Goal: Task Accomplishment & Management: Complete application form

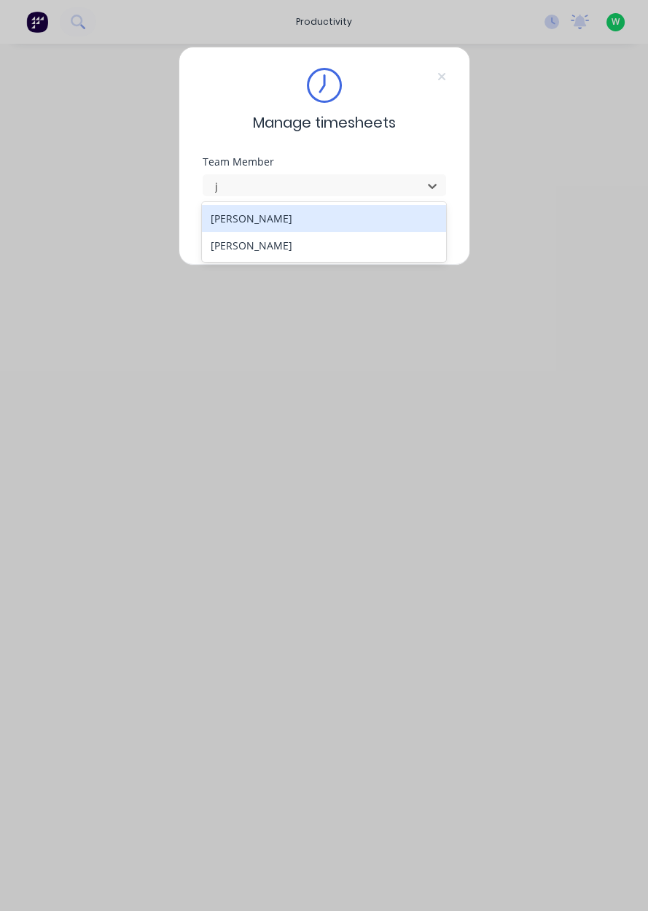
click at [277, 212] on div "[PERSON_NAME]" at bounding box center [324, 218] width 244 height 27
type input "j"
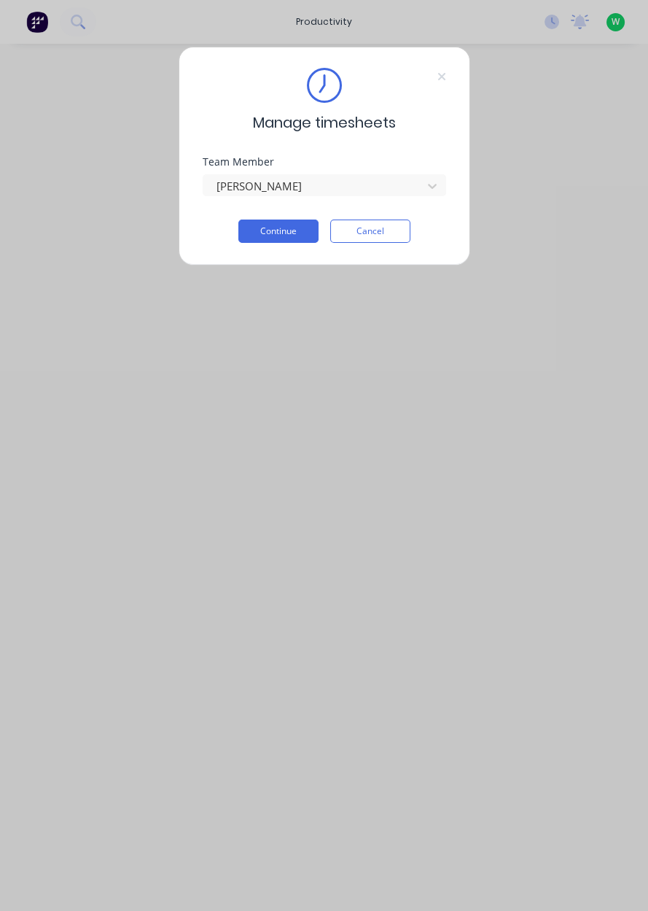
click at [275, 234] on button "Continue" at bounding box center [279, 231] width 80 height 23
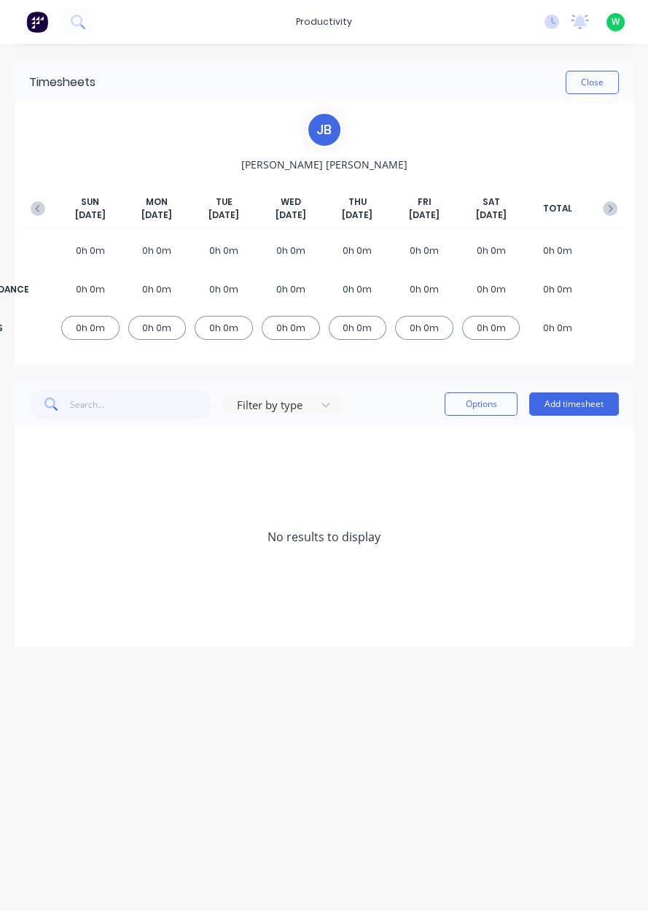
click at [583, 398] on button "Add timesheet" at bounding box center [575, 403] width 90 height 23
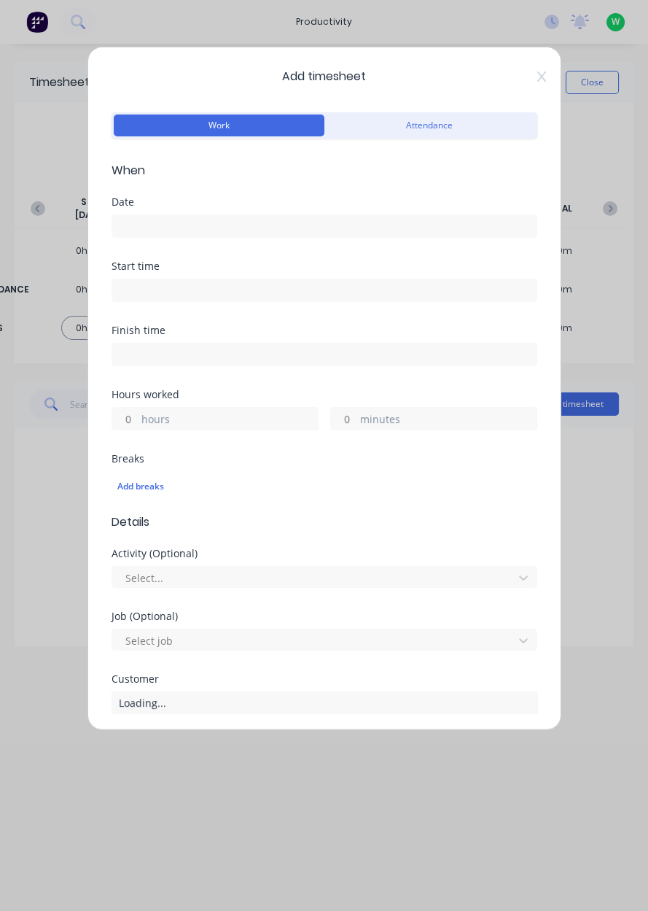
click at [209, 231] on input at bounding box center [324, 226] width 424 height 22
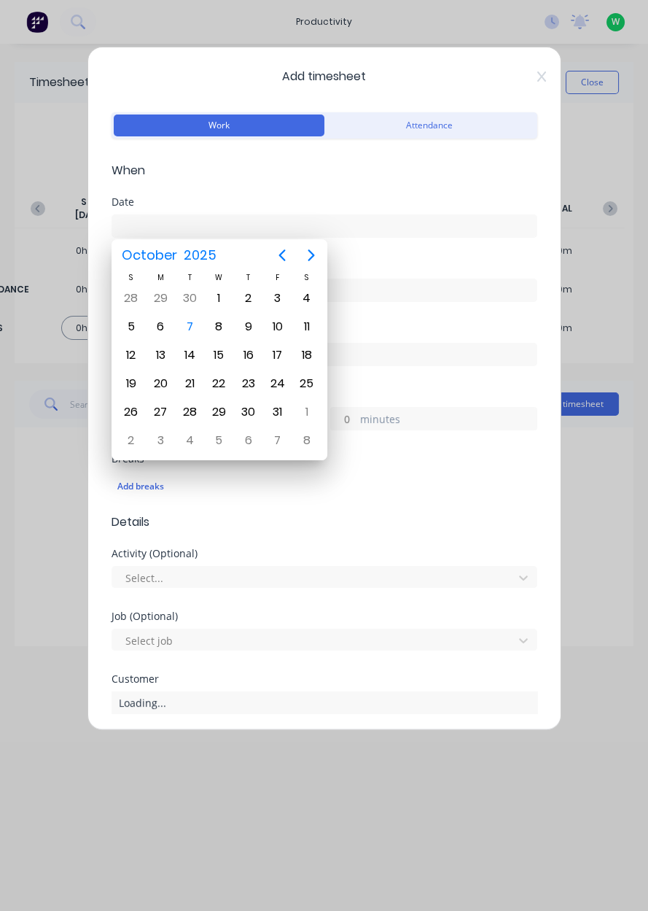
click at [190, 331] on div "7" at bounding box center [190, 327] width 22 height 22
type input "[DATE]"
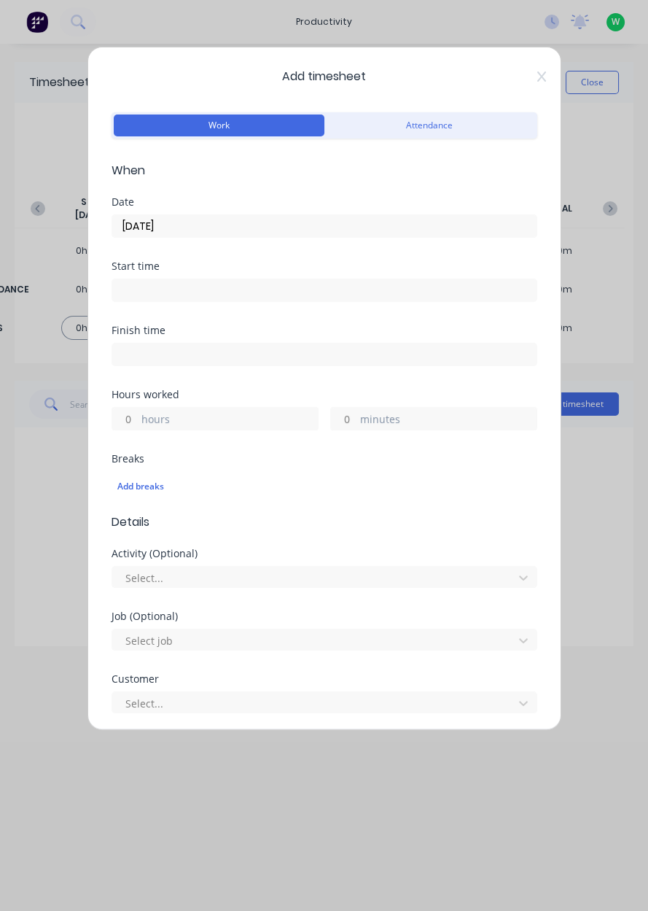
click at [177, 412] on label "hours" at bounding box center [229, 420] width 177 height 18
click at [138, 412] on input "hours" at bounding box center [125, 419] width 26 height 22
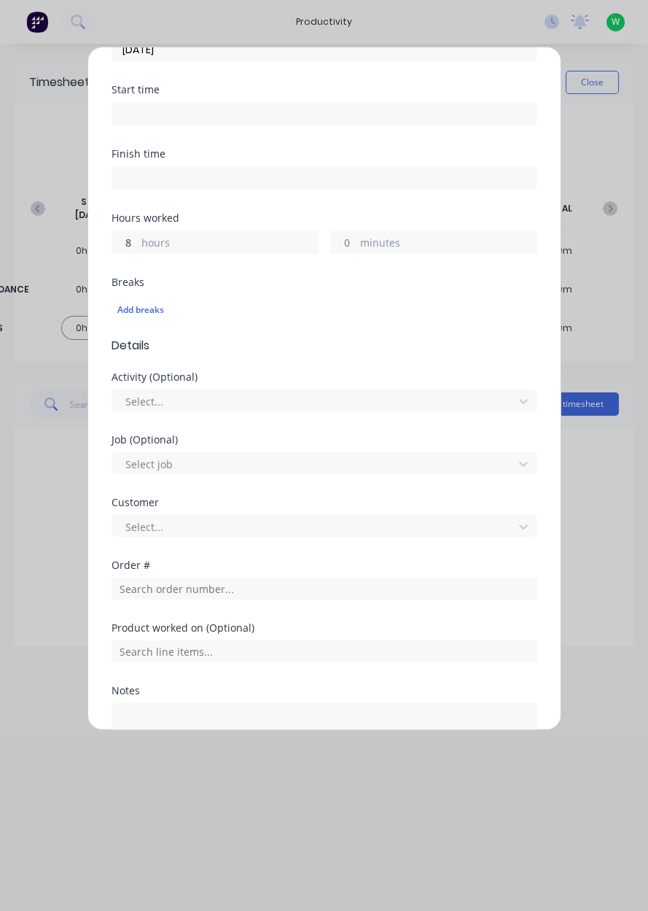
scroll to position [175, 0]
type input "8"
click at [211, 593] on input "text" at bounding box center [325, 590] width 426 height 22
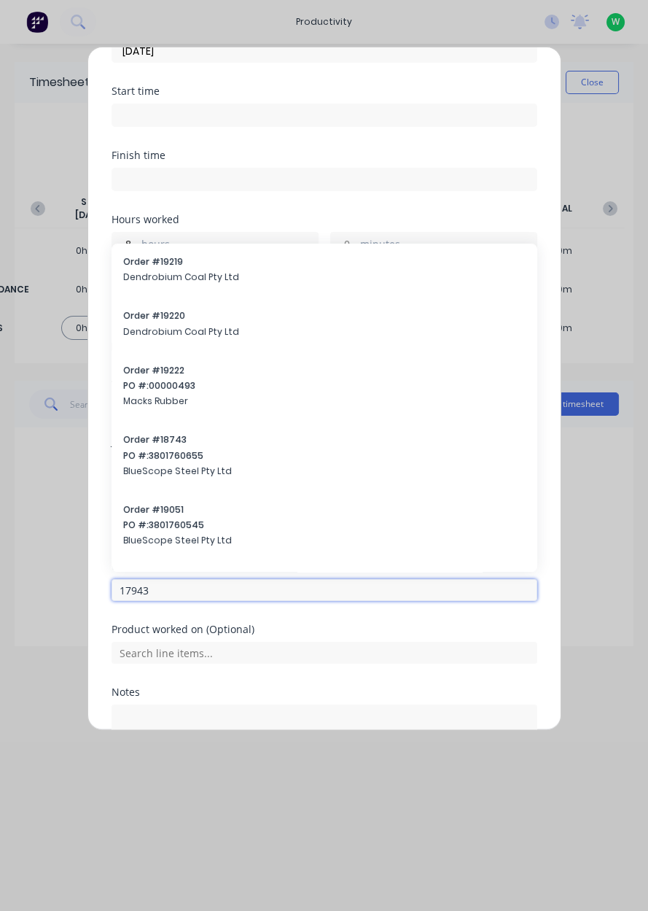
type input "17943"
click at [201, 630] on div "Product worked on (Optional)" at bounding box center [325, 629] width 426 height 10
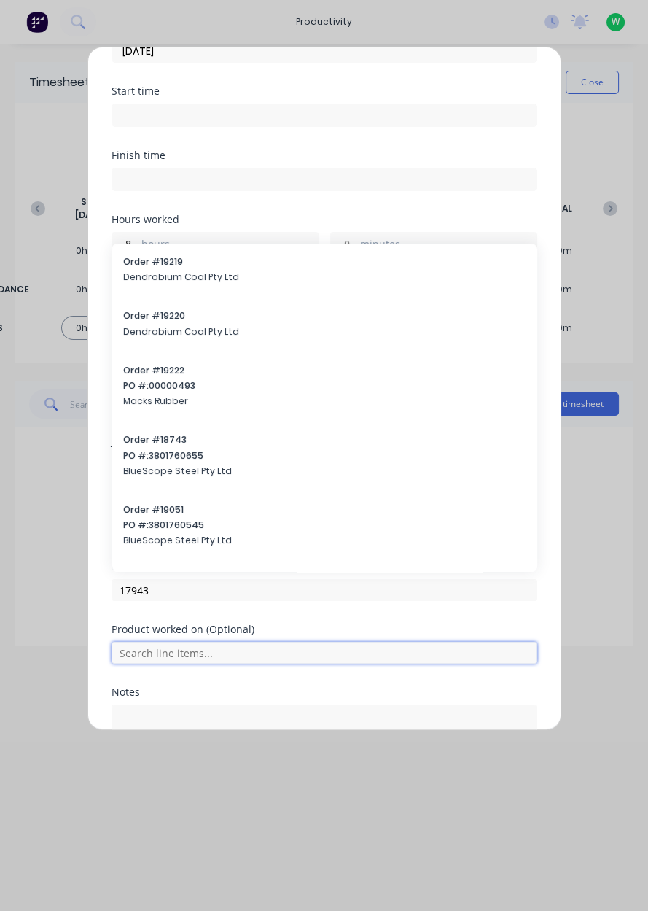
click at [219, 650] on input "text" at bounding box center [325, 653] width 426 height 22
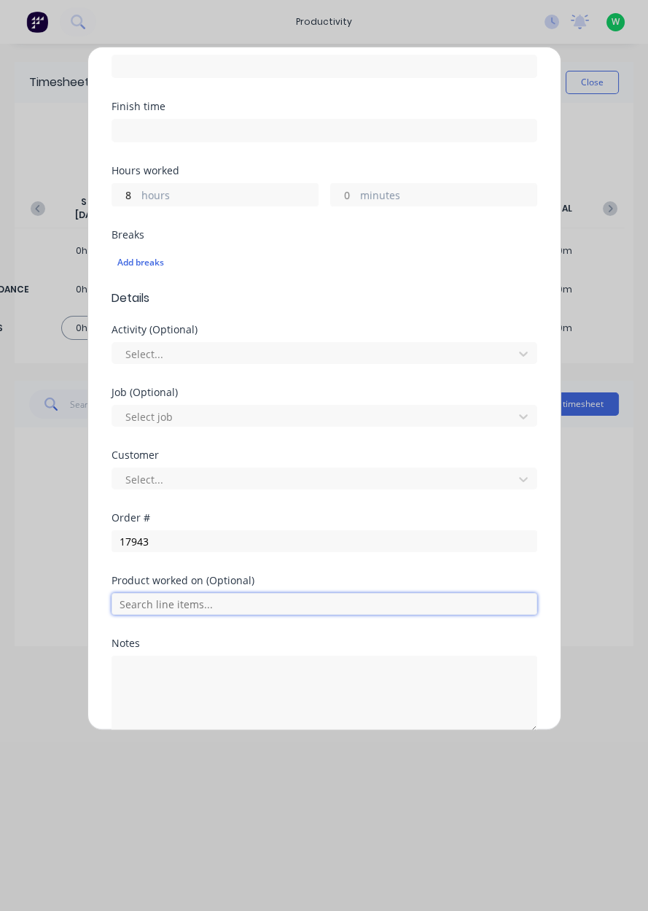
scroll to position [241, 0]
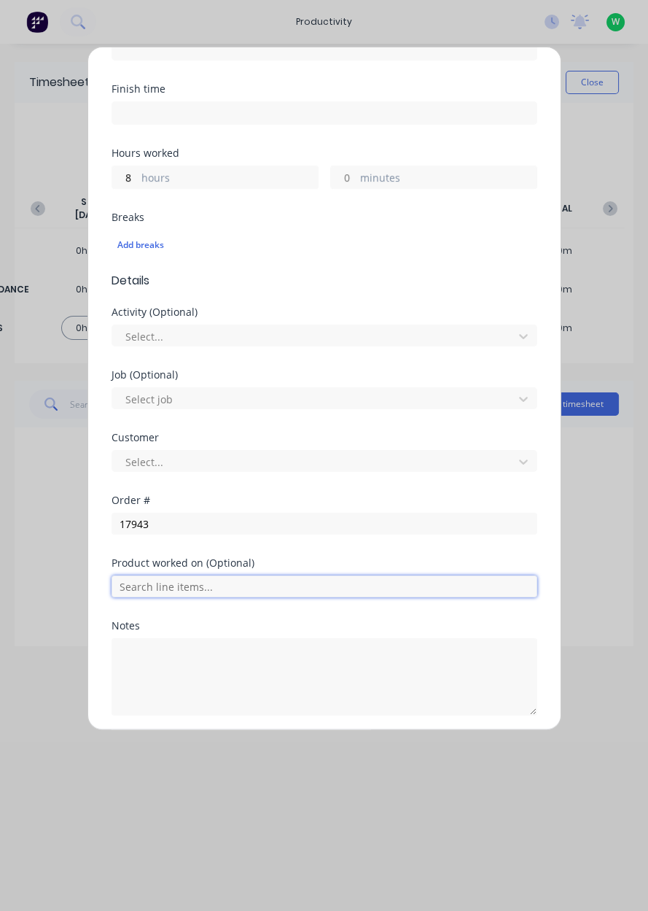
click at [207, 585] on input "text" at bounding box center [325, 586] width 426 height 22
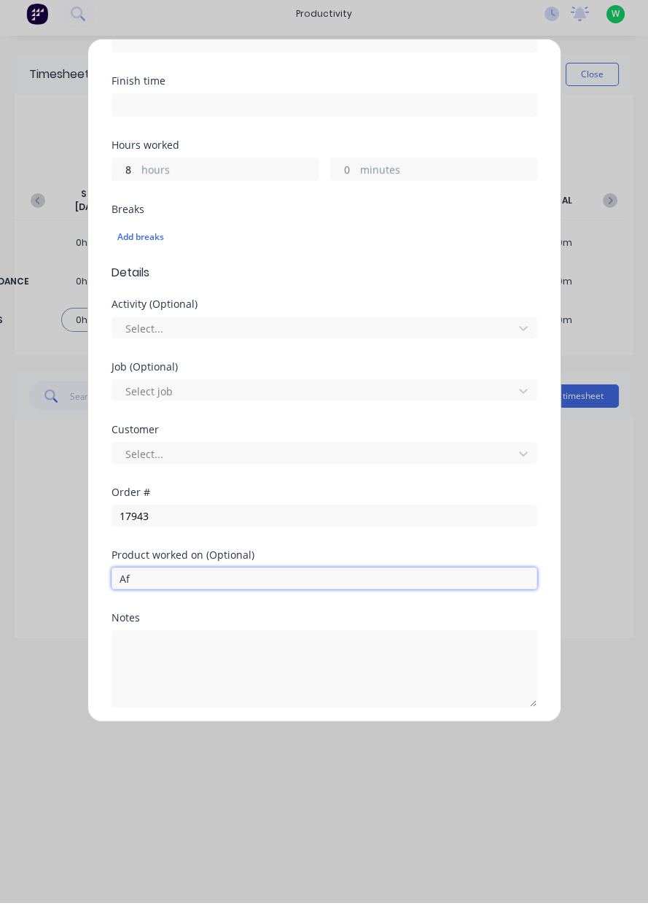
type input "A"
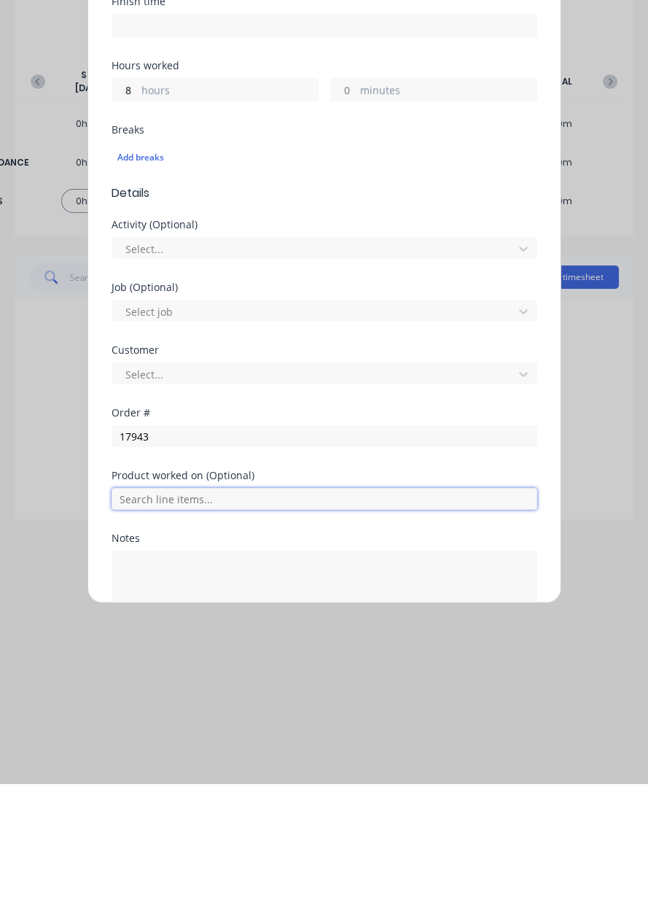
scroll to position [200, 0]
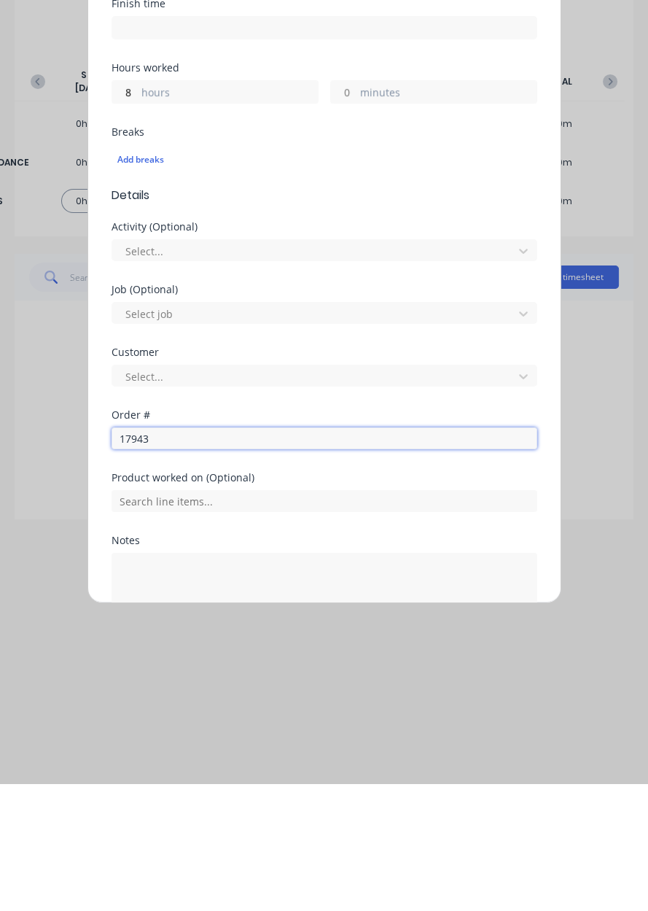
click at [219, 567] on input "17943" at bounding box center [325, 565] width 426 height 22
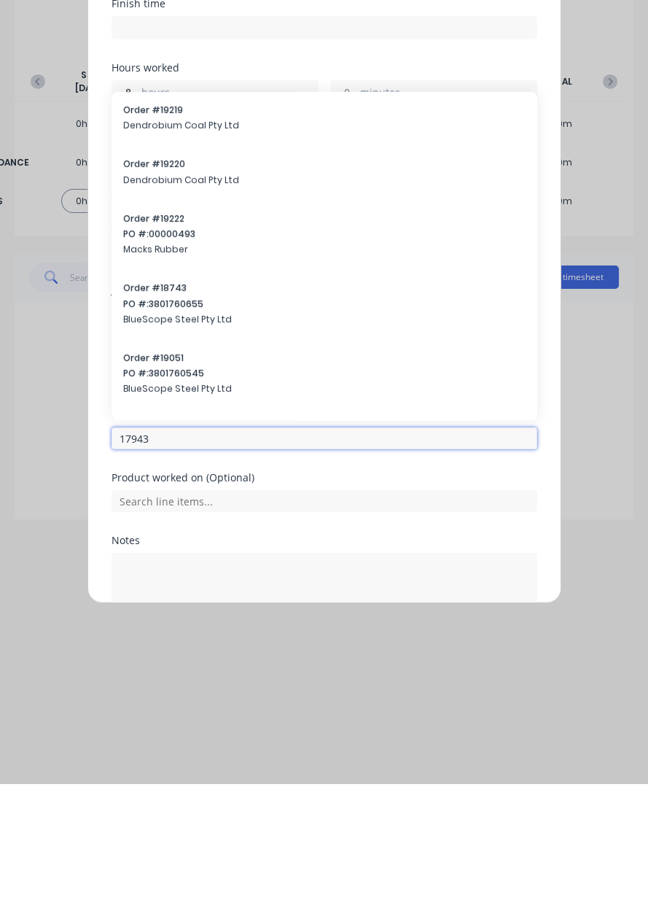
click at [160, 567] on input "17943" at bounding box center [325, 565] width 426 height 22
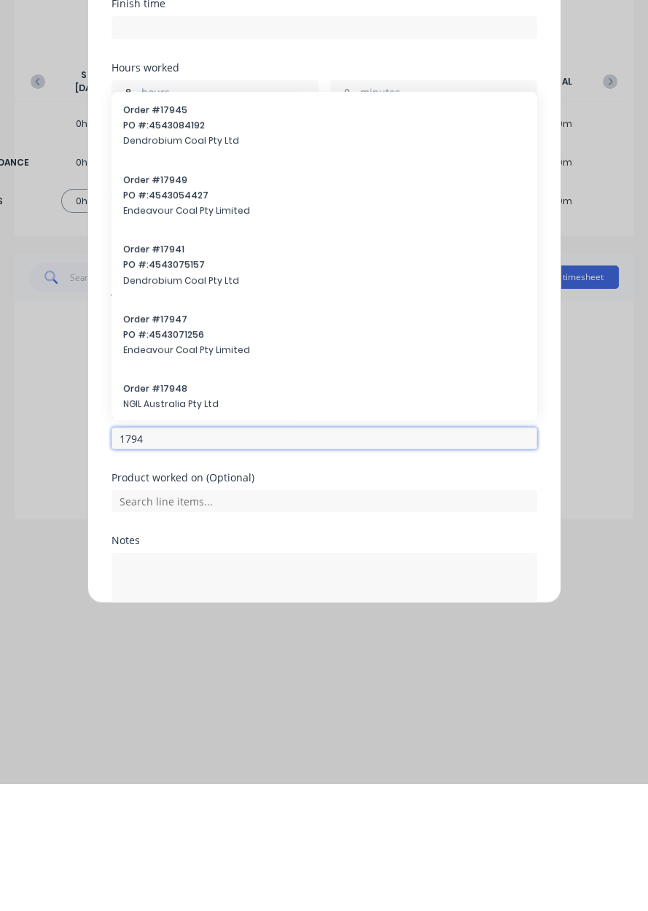
type input "17943"
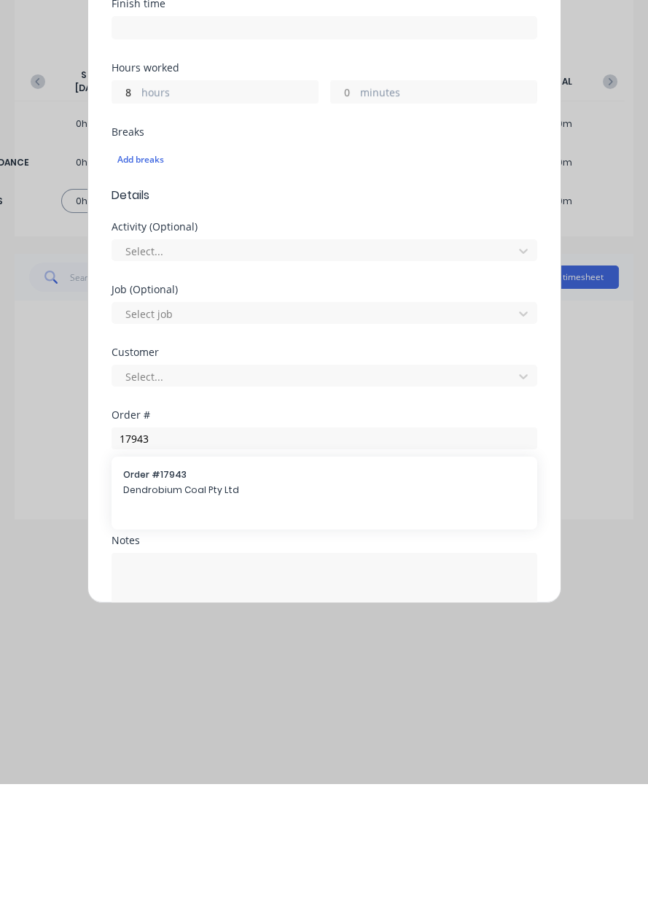
click at [216, 604] on span "Order # 17943" at bounding box center [324, 601] width 403 height 13
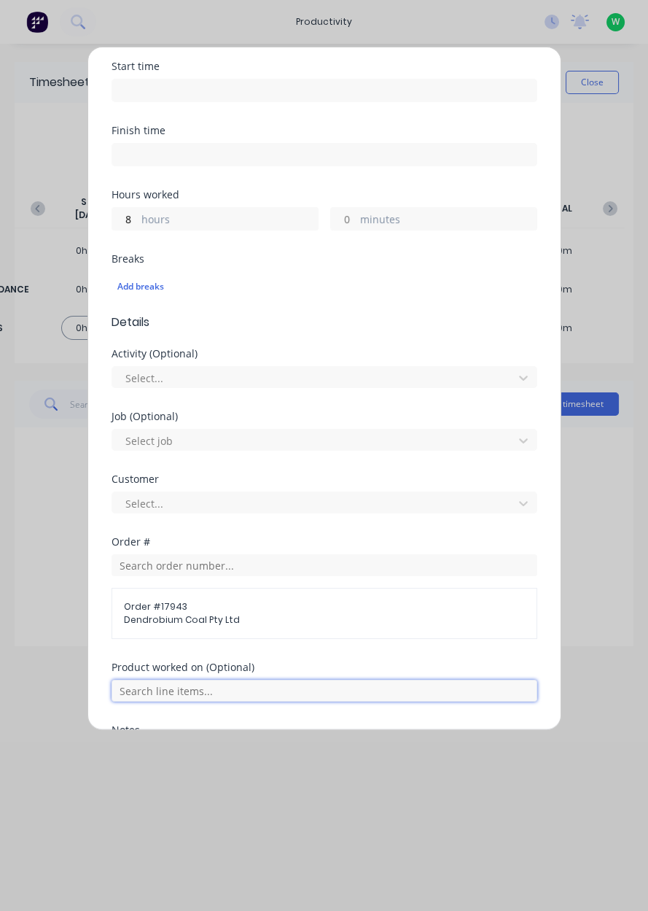
click at [196, 682] on input "text" at bounding box center [325, 691] width 426 height 22
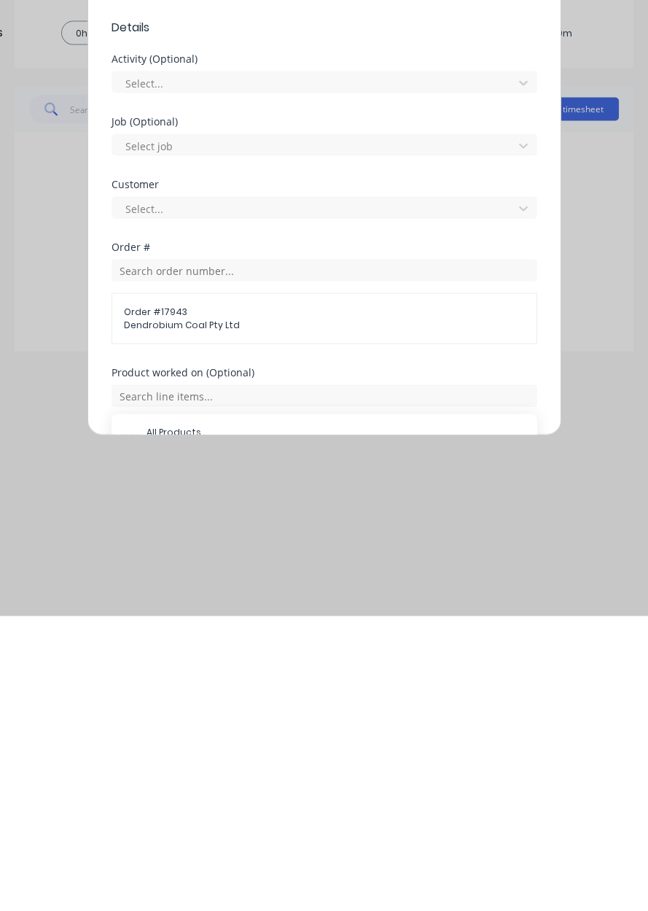
click at [210, 764] on span "AFC Pan Overhaul" at bounding box center [336, 763] width 379 height 13
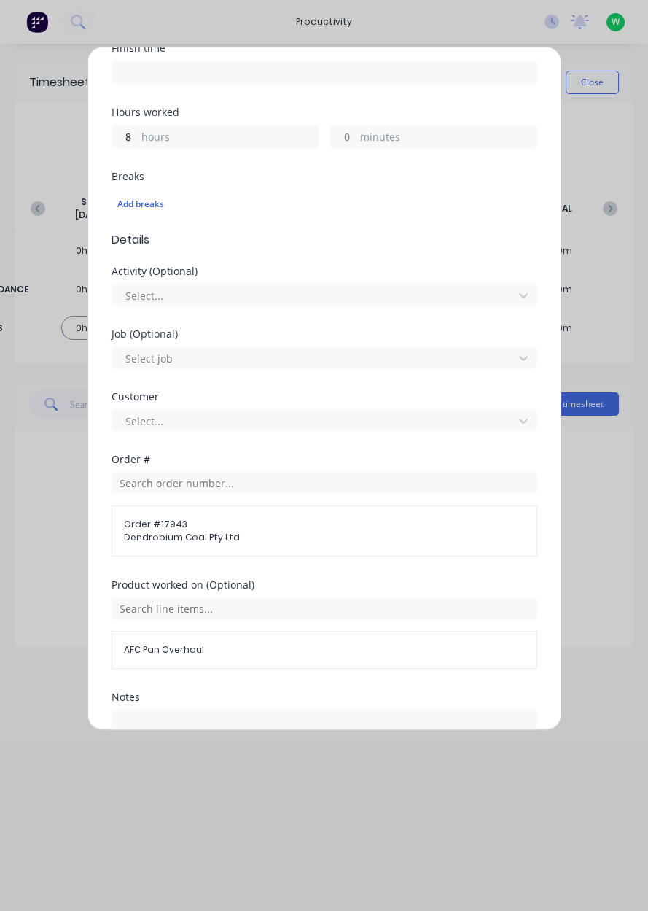
scroll to position [352, 0]
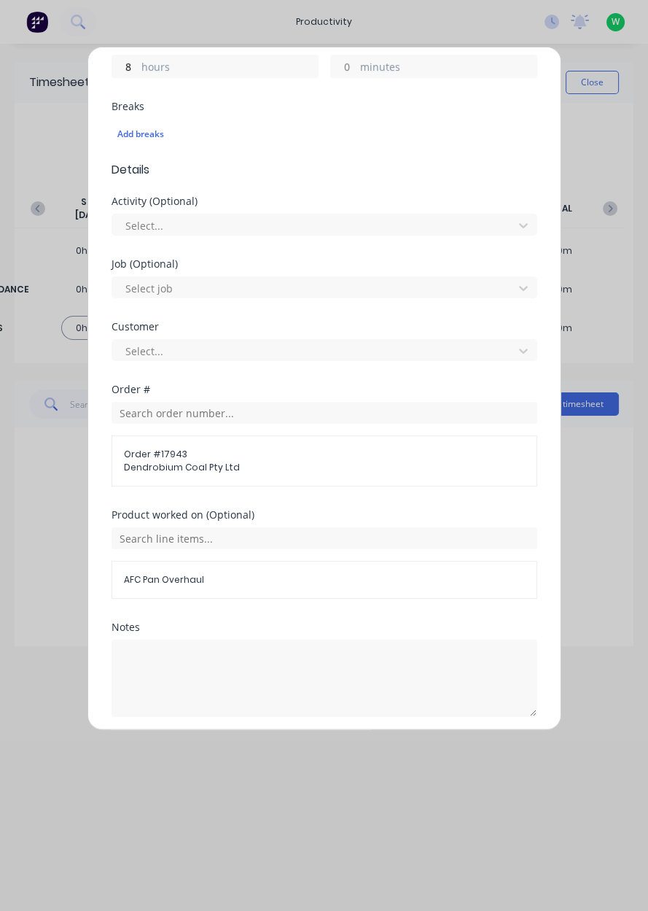
click at [297, 747] on button "Add manual time entry" at bounding box center [289, 751] width 123 height 23
